Goal: Navigation & Orientation: Find specific page/section

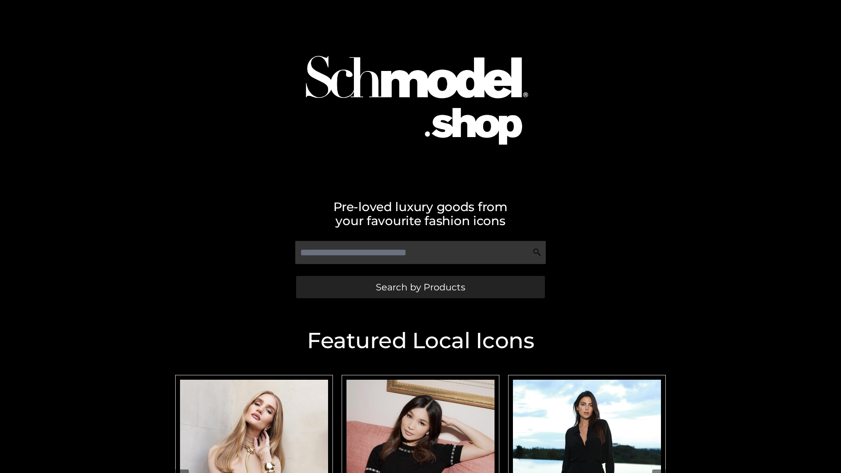
click at [420, 287] on span "Search by Products" at bounding box center [420, 286] width 89 height 9
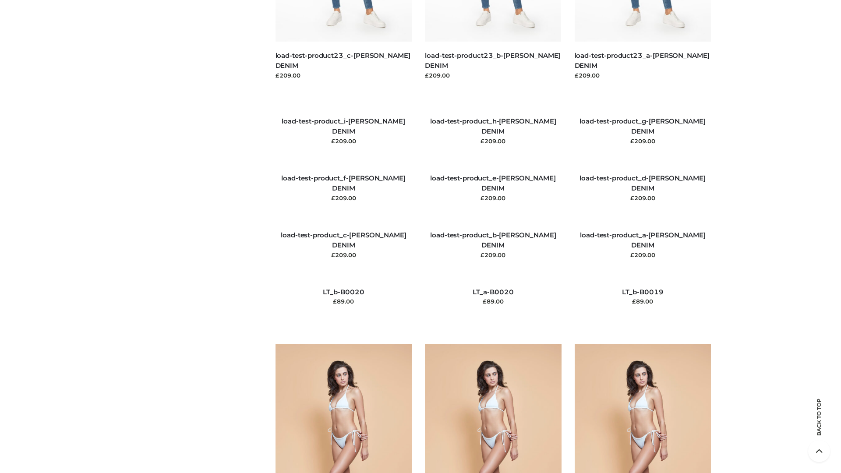
scroll to position [2059, 0]
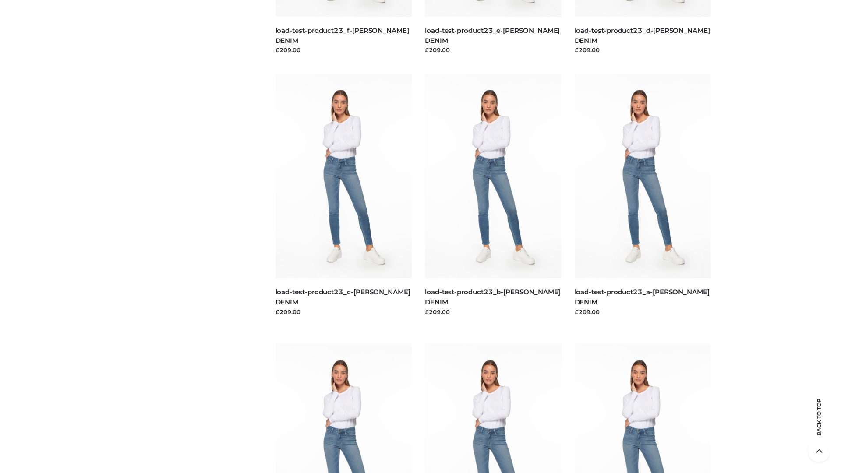
scroll to position [768, 0]
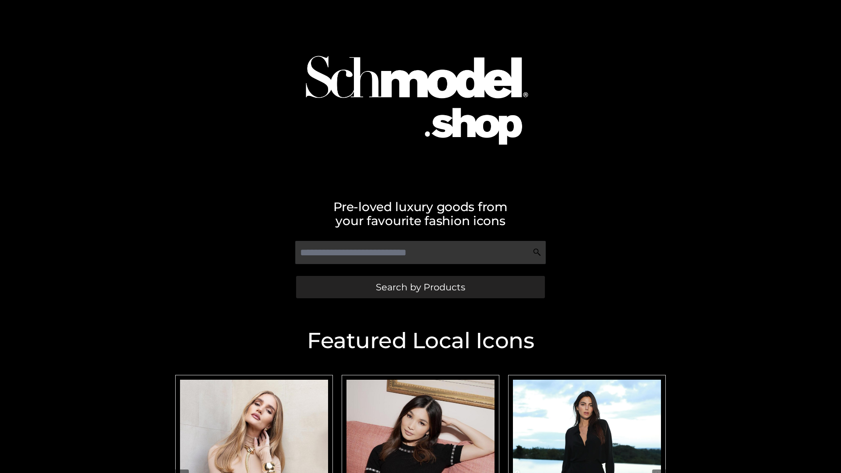
click at [420, 287] on span "Search by Products" at bounding box center [420, 286] width 89 height 9
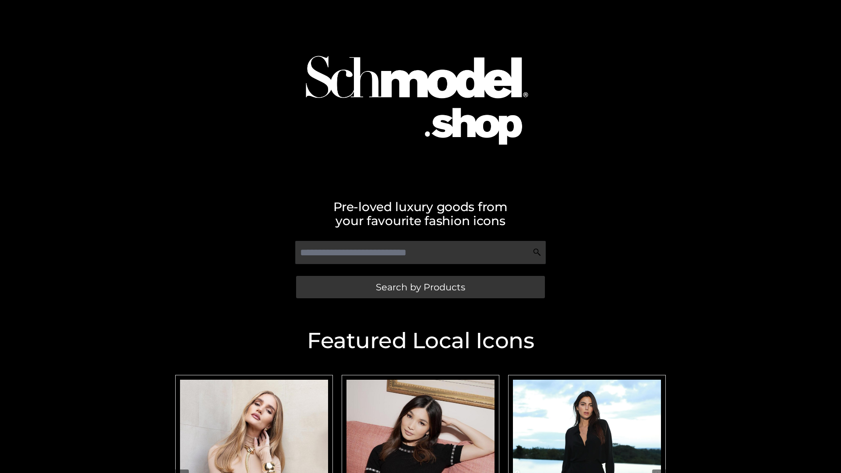
click at [420, 287] on span "Search by Products" at bounding box center [420, 286] width 89 height 9
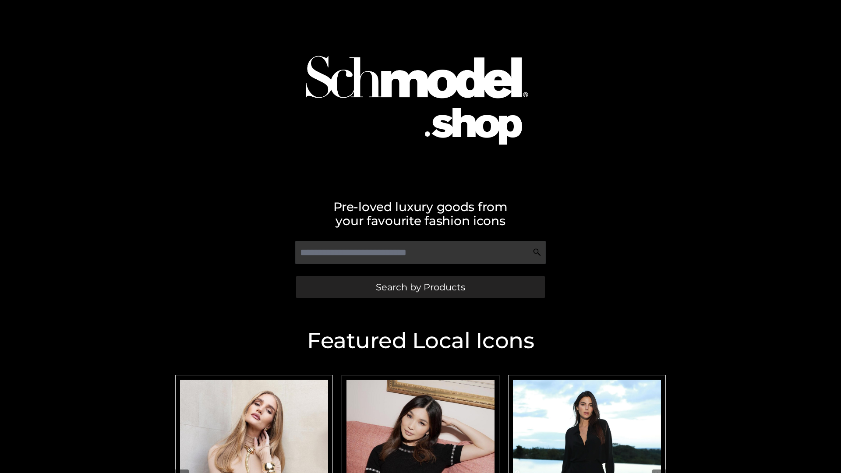
click at [420, 287] on span "Search by Products" at bounding box center [420, 286] width 89 height 9
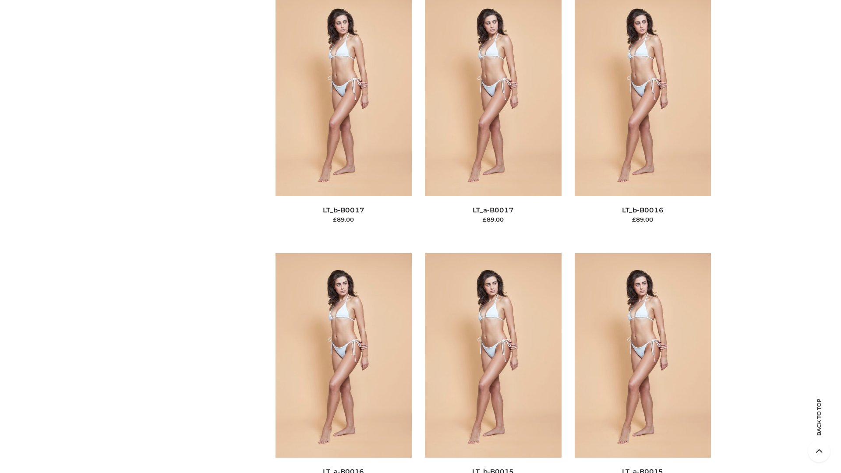
scroll to position [2878, 0]
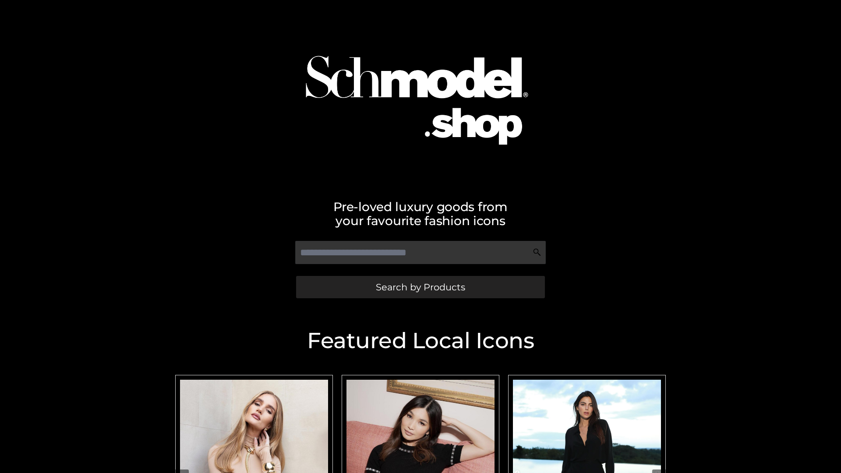
click at [420, 287] on span "Search by Products" at bounding box center [420, 286] width 89 height 9
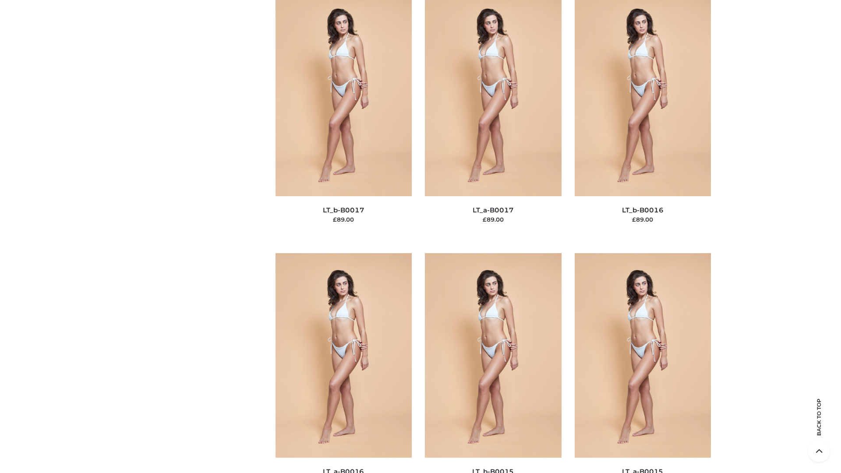
scroll to position [2878, 0]
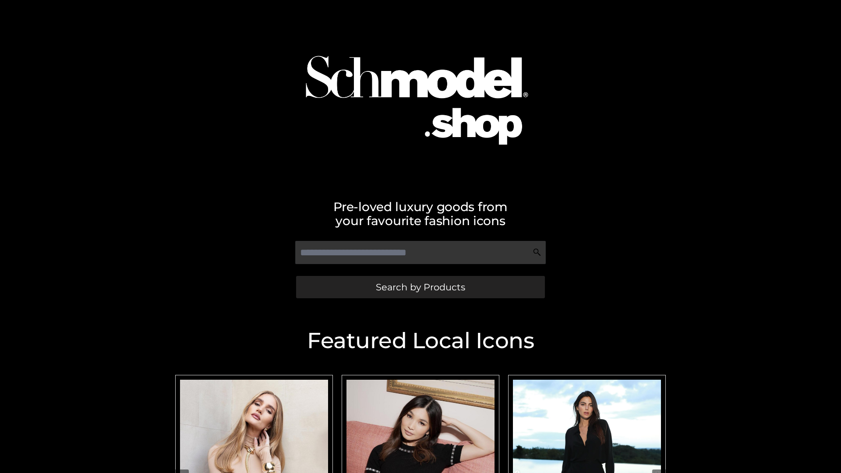
click at [420, 287] on span "Search by Products" at bounding box center [420, 286] width 89 height 9
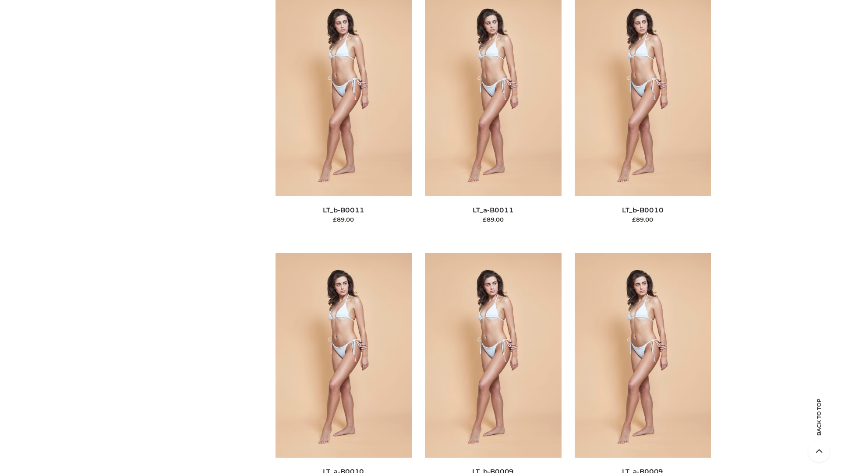
scroll to position [3932, 0]
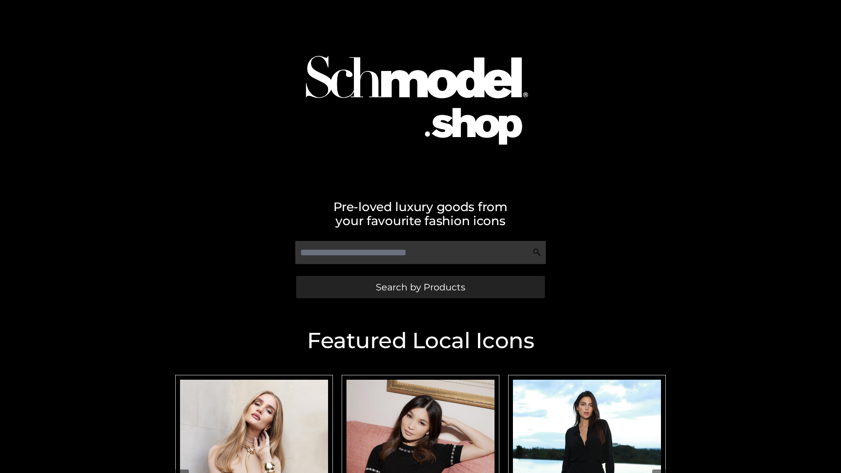
click at [420, 287] on span "Search by Products" at bounding box center [420, 286] width 89 height 9
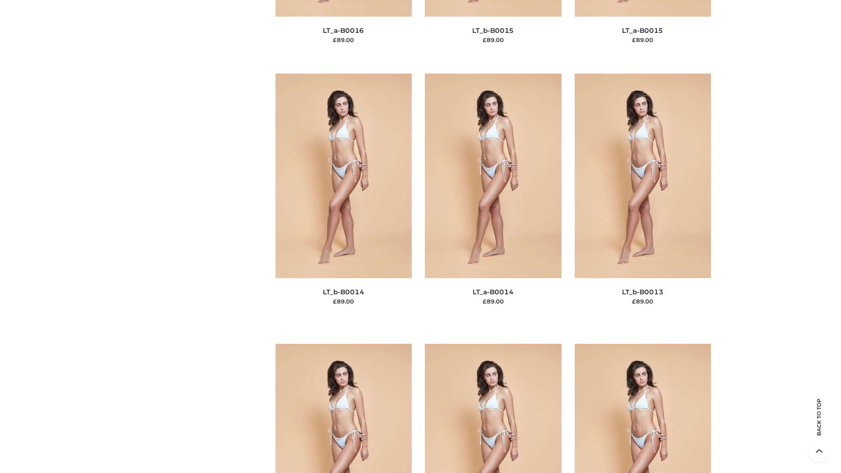
scroll to position [3114, 0]
